Goal: Task Accomplishment & Management: Use online tool/utility

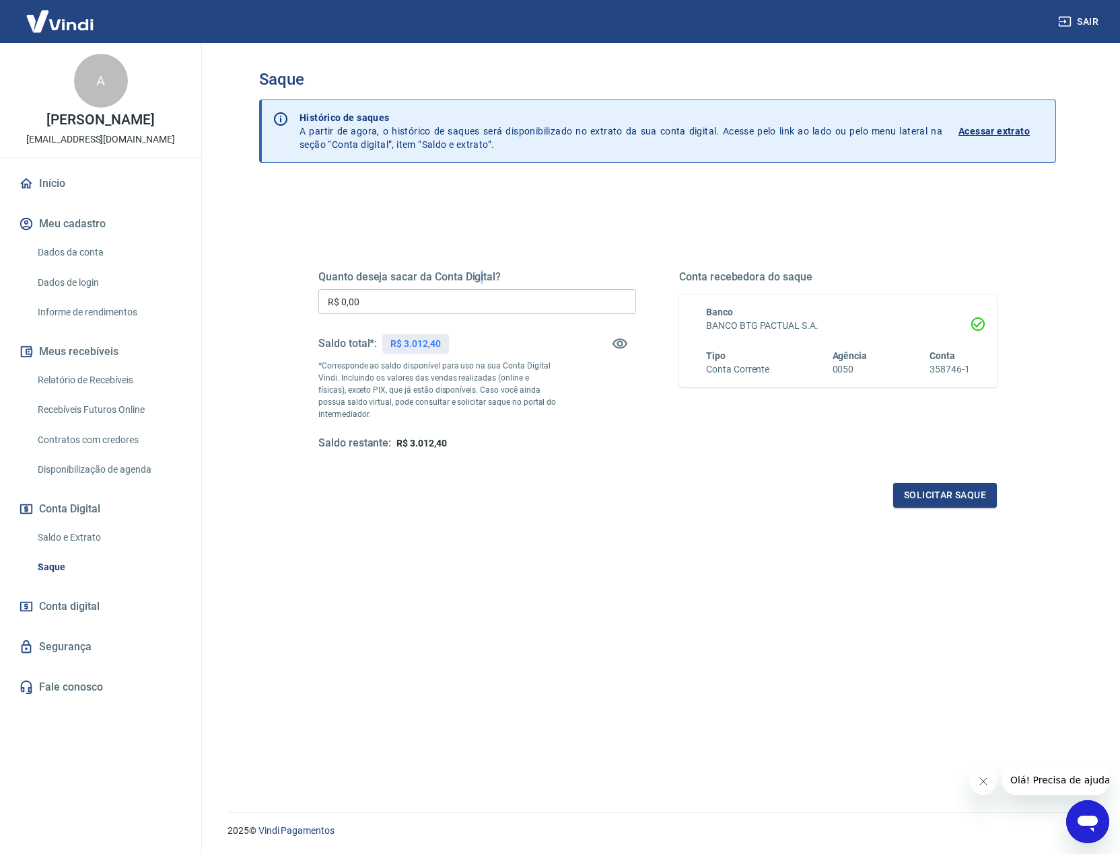
drag, startPoint x: 0, startPoint y: 0, endPoint x: 402, endPoint y: 166, distance: 435.0
click at [478, 197] on div "Quanto deseja sacar da Conta Digital? R$ 0,00 ​ Saldo total*: R$ 3.012,40 *Corr…" at bounding box center [657, 539] width 797 height 710
click at [451, 445] on div "Saldo restante: R$ 3.012,40" at bounding box center [477, 444] width 318 height 14
click at [464, 446] on div "Saldo restante: R$ 3.012,40" at bounding box center [477, 444] width 318 height 14
drag, startPoint x: 581, startPoint y: 217, endPoint x: 579, endPoint y: 211, distance: 7.0
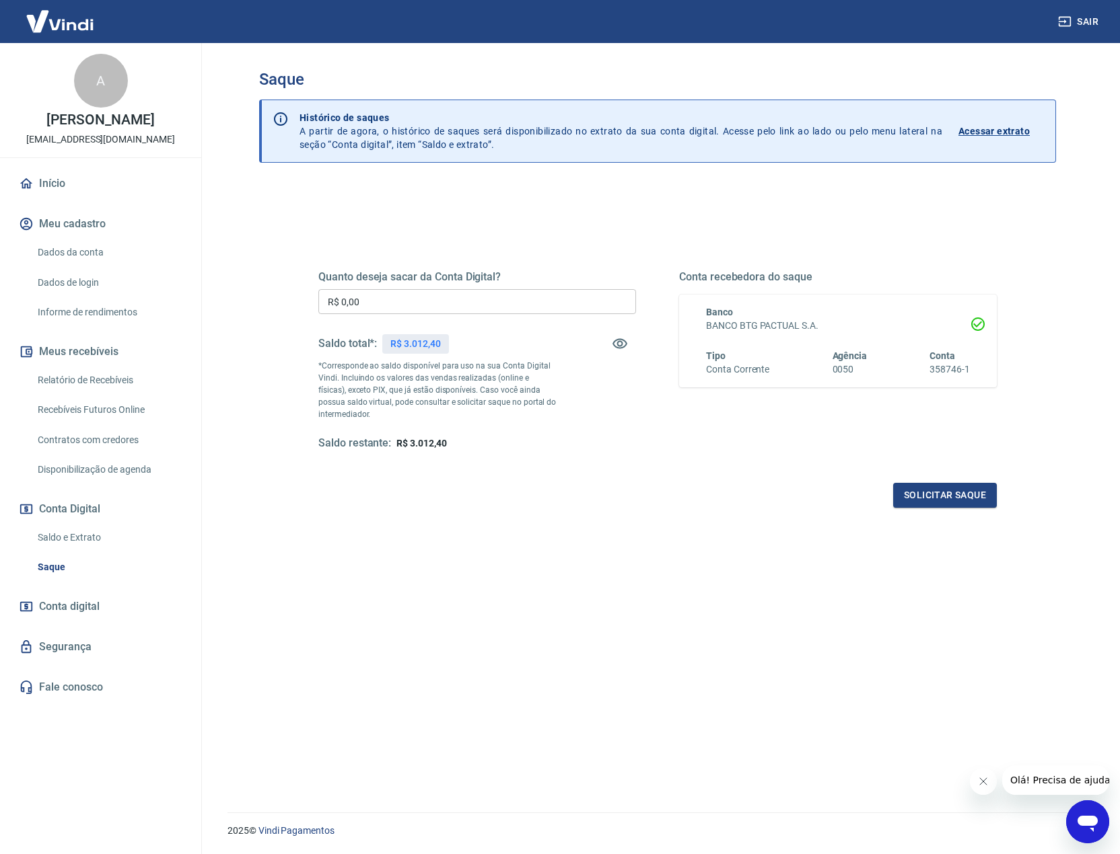
click at [581, 216] on div "Quanto deseja sacar da Conta Digital? R$ 0,00 ​ Saldo total*: R$ 3.012,40 *Corr…" at bounding box center [657, 367] width 710 height 313
click at [570, 203] on div "Quanto deseja sacar da Conta Digital? R$ 0,00 ​ Saldo total*: R$ 3.012,40 *Corr…" at bounding box center [657, 539] width 797 height 710
